Goal: Check status: Check status

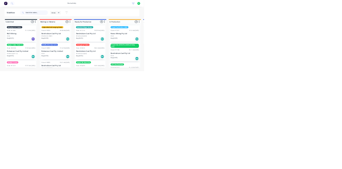
click at [70, 30] on input "text" at bounding box center [87, 30] width 53 height 11
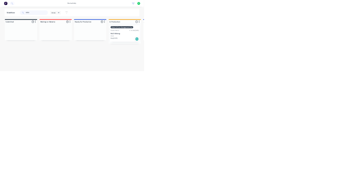
type input "18751"
click at [300, 86] on div "PO #" at bounding box center [296, 86] width 67 height 5
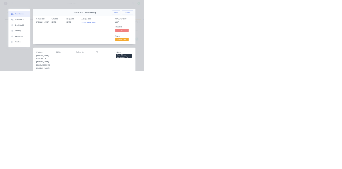
click at [56, 46] on div "Collaborate" at bounding box center [45, 46] width 21 height 5
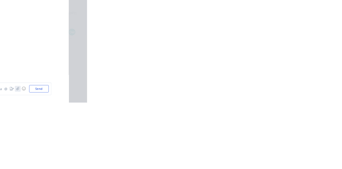
click at [269, 156] on icon "button" at bounding box center [266, 155] width 3 height 4
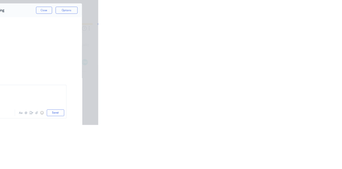
click at [301, 158] on button "Send" at bounding box center [289, 154] width 21 height 8
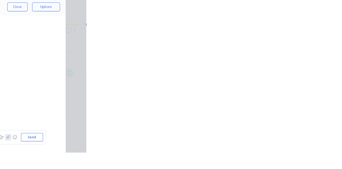
click at [270, 158] on button "button" at bounding box center [267, 154] width 6 height 6
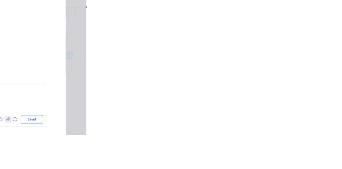
click at [269, 156] on icon "button" at bounding box center [267, 154] width 3 height 3
click at [270, 158] on button "button" at bounding box center [267, 154] width 6 height 6
click at [277, 158] on button "☺" at bounding box center [273, 154] width 6 height 6
click at [270, 158] on button "button" at bounding box center [267, 154] width 6 height 6
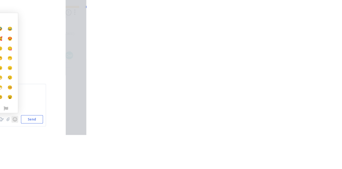
click at [277, 158] on button "☺" at bounding box center [273, 154] width 6 height 6
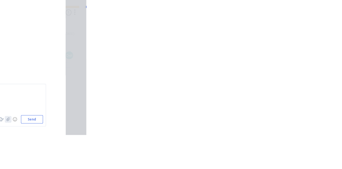
click at [269, 156] on icon "button" at bounding box center [266, 155] width 3 height 4
click at [270, 158] on button "button" at bounding box center [267, 154] width 6 height 6
click at [301, 158] on button "Send" at bounding box center [289, 154] width 21 height 8
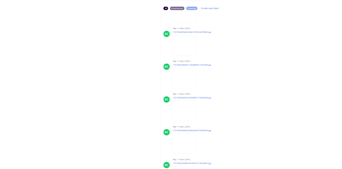
scroll to position [0, 0]
